Goal: Transaction & Acquisition: Purchase product/service

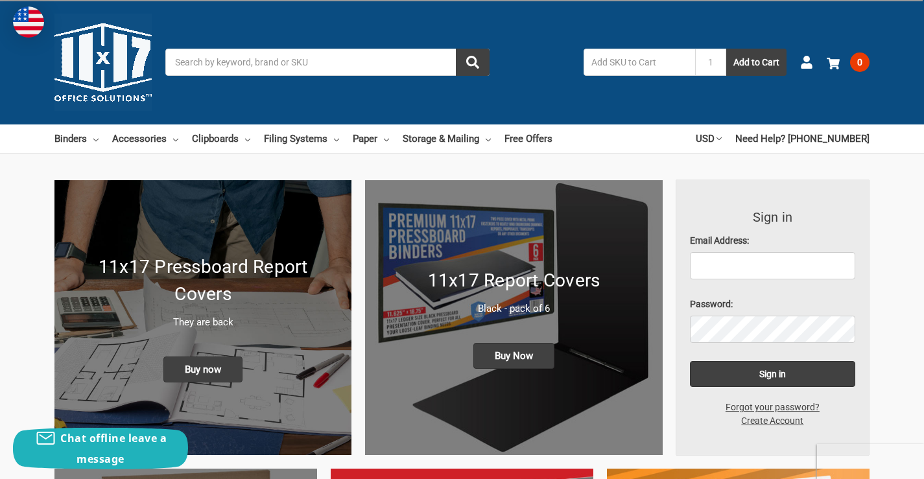
click at [323, 64] on input "Search" at bounding box center [327, 62] width 324 height 27
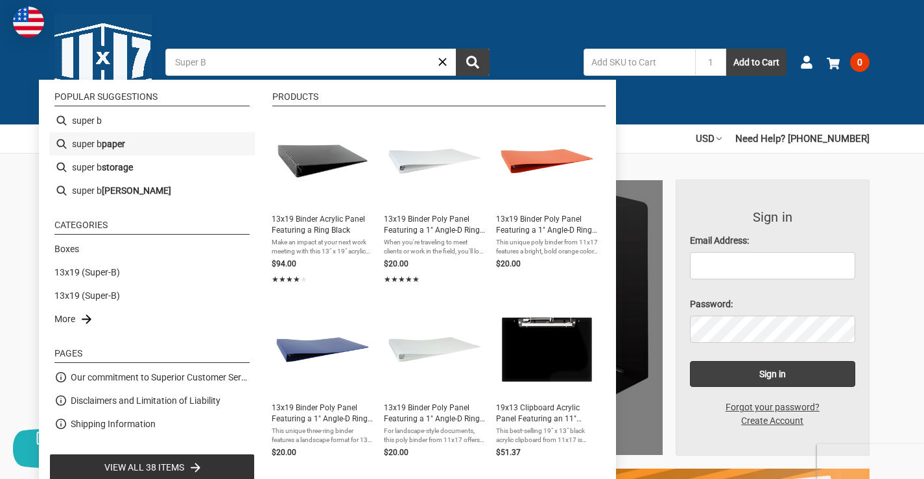
click at [118, 142] on b "paper" at bounding box center [113, 144] width 23 height 14
type input "super b paper"
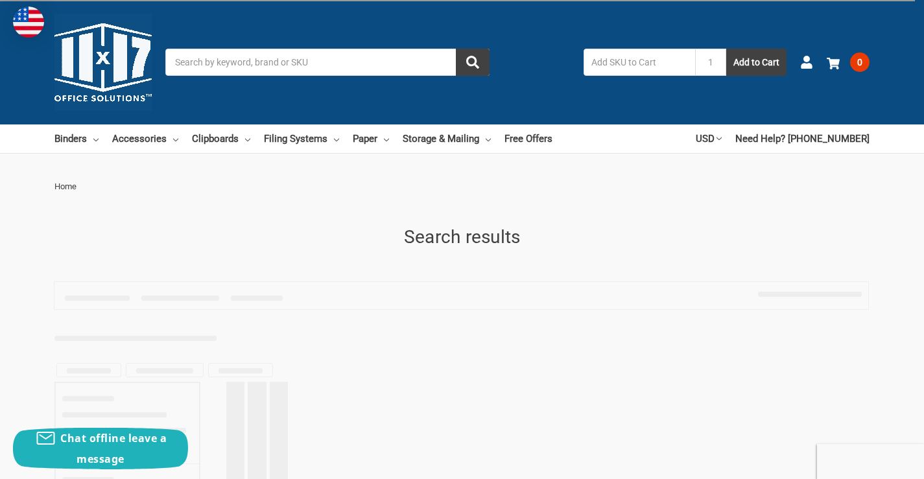
type input "super b paper"
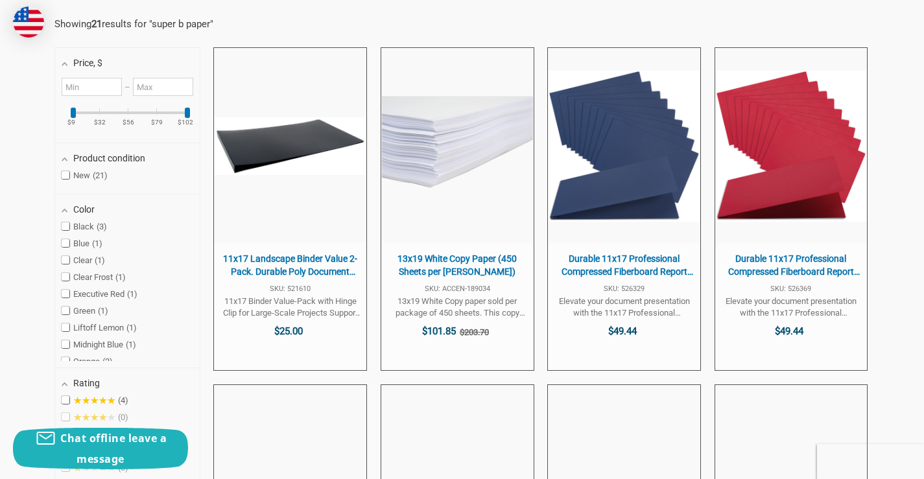
scroll to position [333, 0]
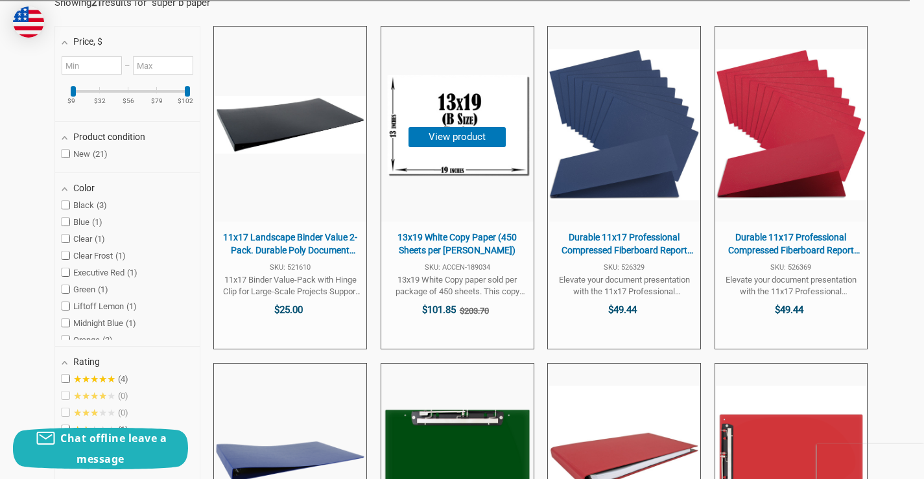
click at [459, 235] on span "13x19 White Copy Paper (450 Sheets per [PERSON_NAME])" at bounding box center [457, 243] width 139 height 25
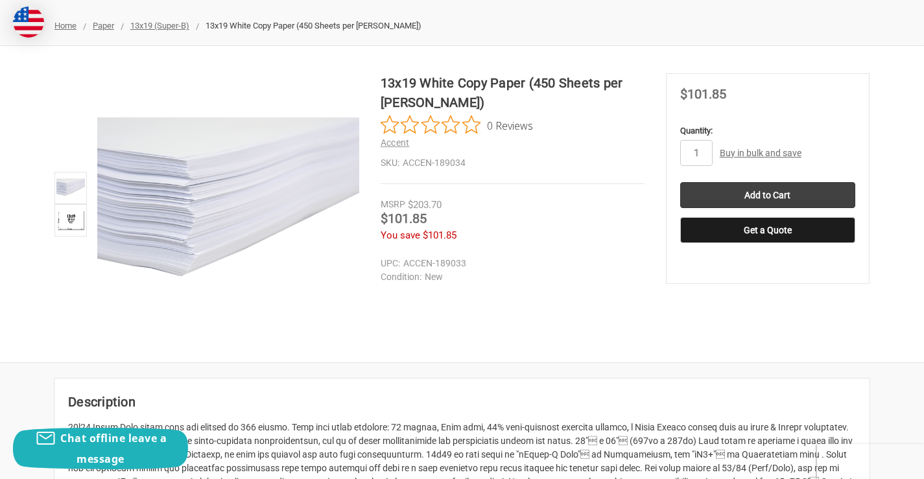
scroll to position [65, 0]
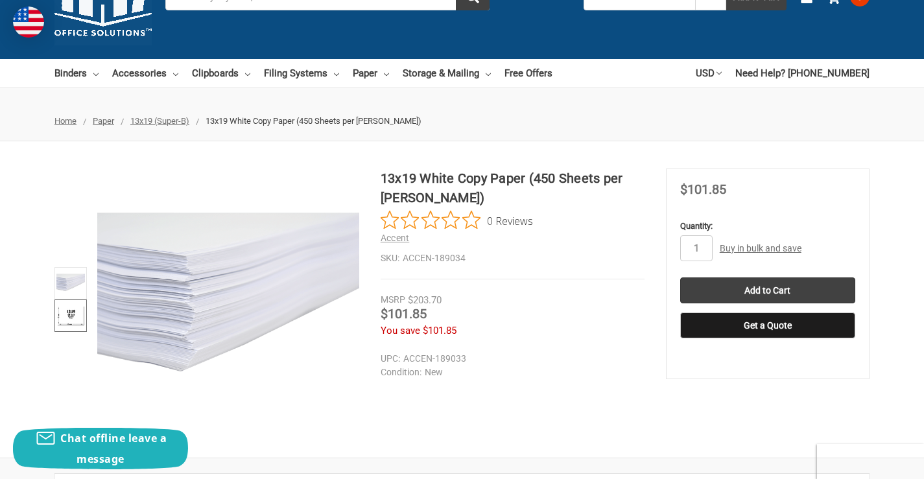
click at [72, 323] on img at bounding box center [70, 315] width 29 height 29
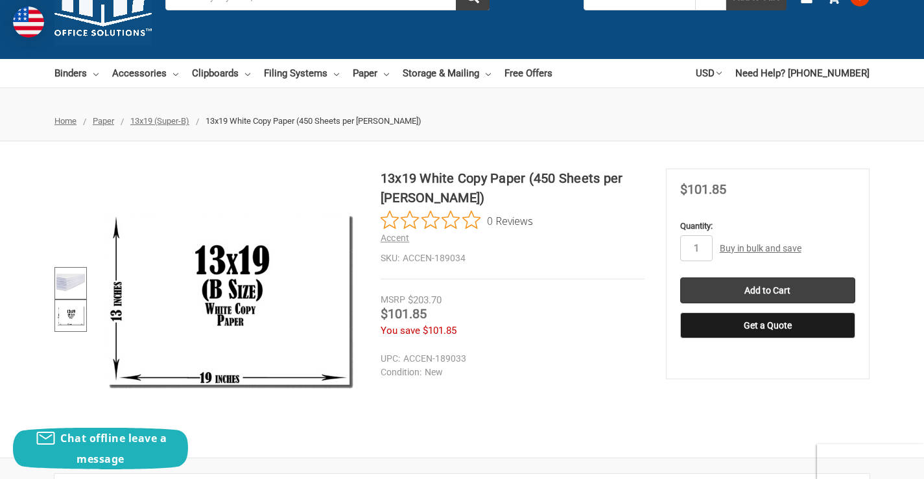
click at [80, 283] on img at bounding box center [70, 283] width 29 height 29
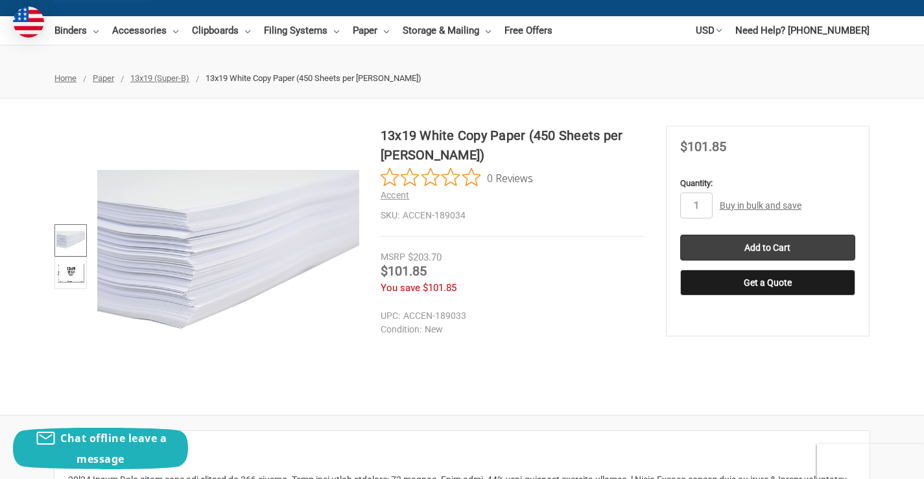
scroll to position [105, 0]
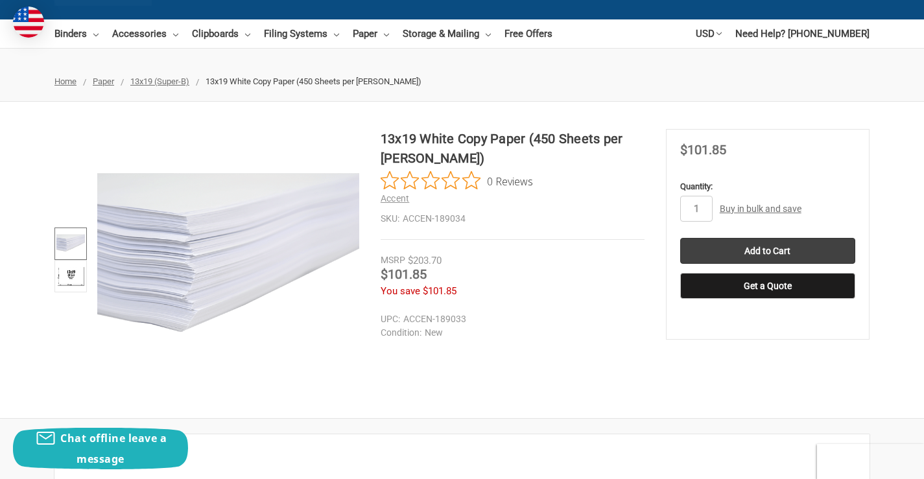
click at [165, 84] on span "13x19 (Super-B)" at bounding box center [159, 81] width 59 height 10
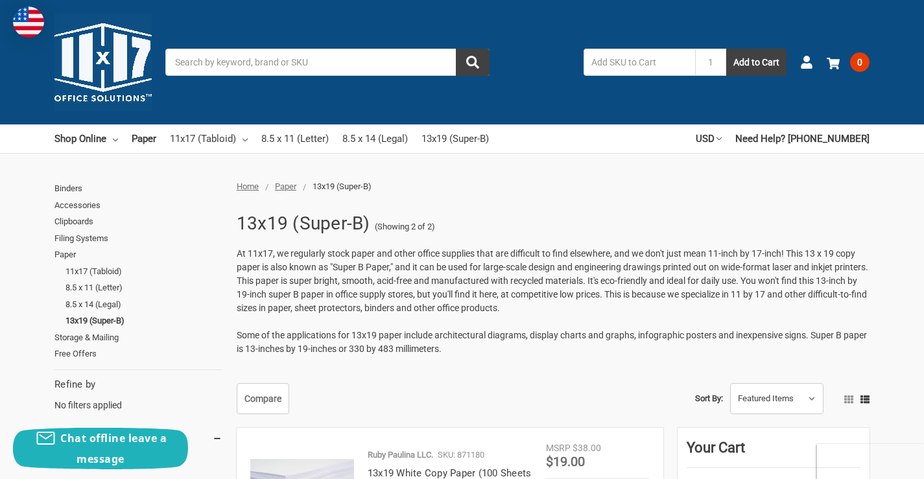
scroll to position [89, 0]
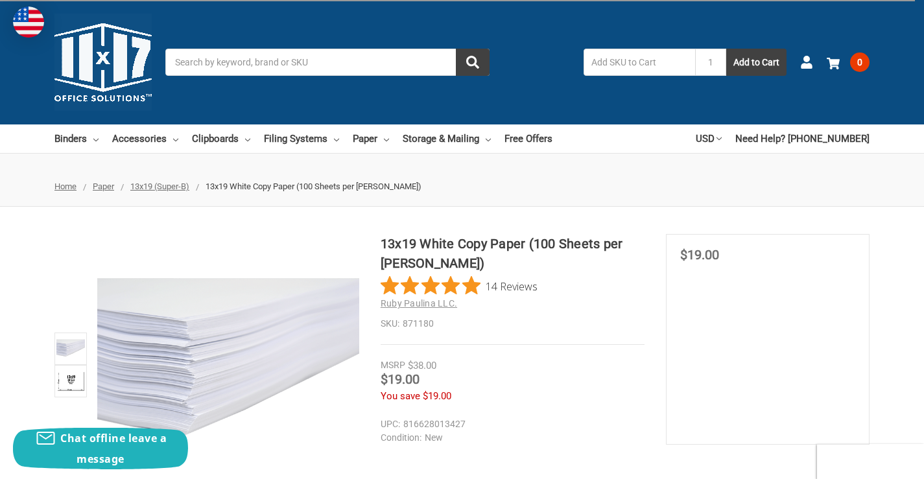
scroll to position [163, 0]
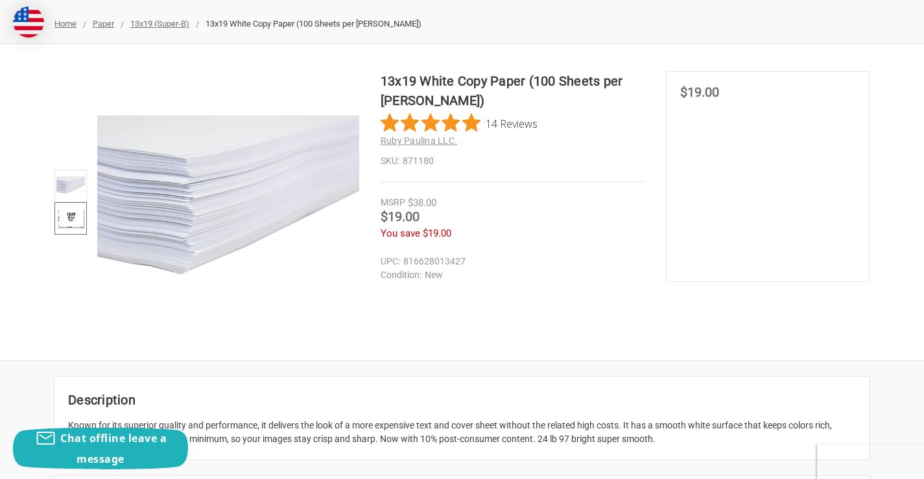
click at [71, 224] on img at bounding box center [70, 218] width 29 height 29
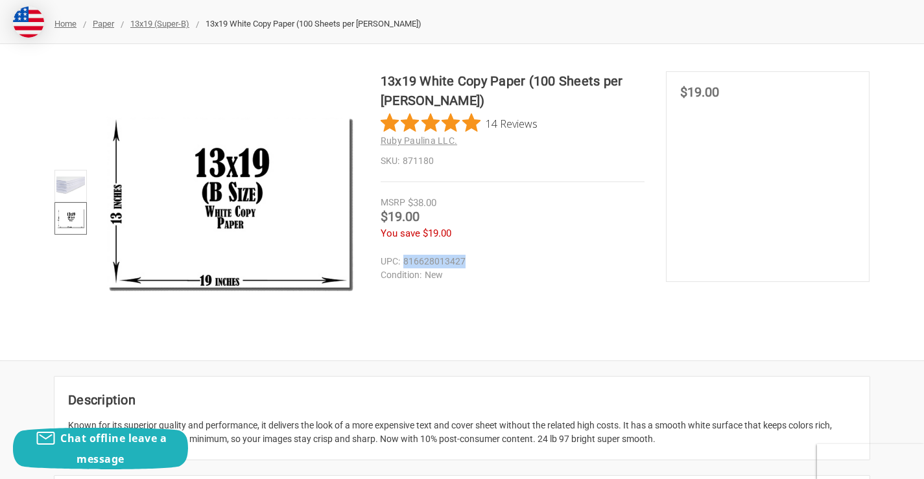
drag, startPoint x: 461, startPoint y: 259, endPoint x: 401, endPoint y: 260, distance: 59.6
click at [401, 260] on dd "816628013427" at bounding box center [509, 262] width 258 height 14
